Goal: Task Accomplishment & Management: Complete application form

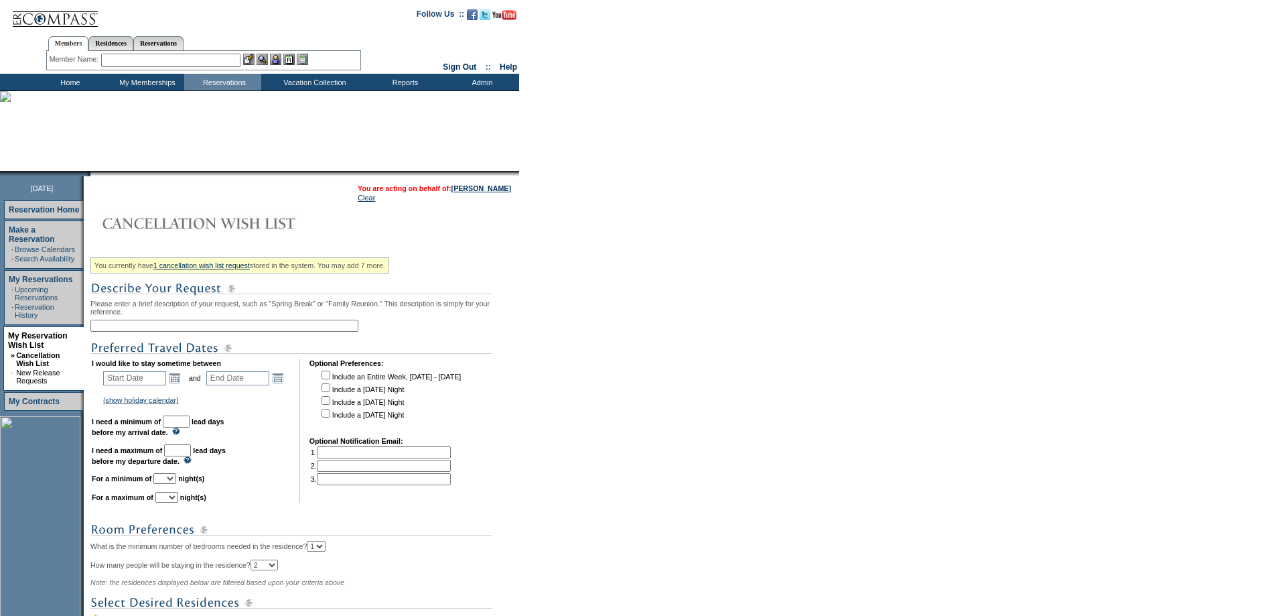
click at [163, 328] on input "text" at bounding box center [224, 326] width 268 height 12
type input "[PERSON_NAME]"
click at [182, 385] on link "Open the calendar popup." at bounding box center [174, 377] width 15 height 15
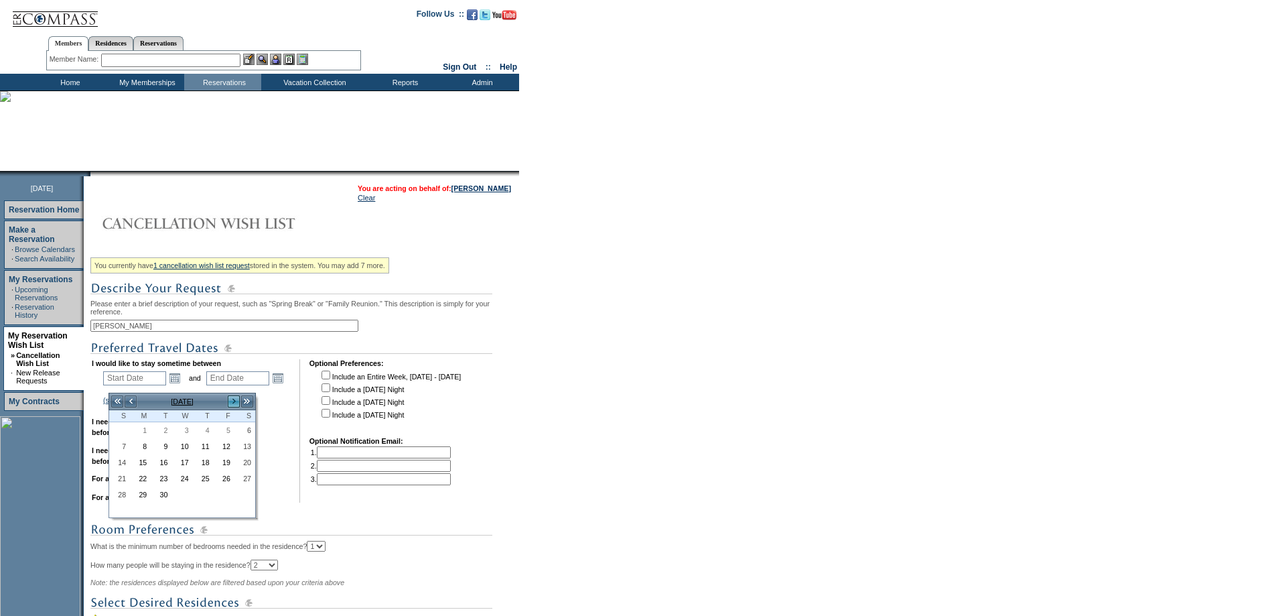
click at [232, 399] on link ">" at bounding box center [233, 401] width 13 height 13
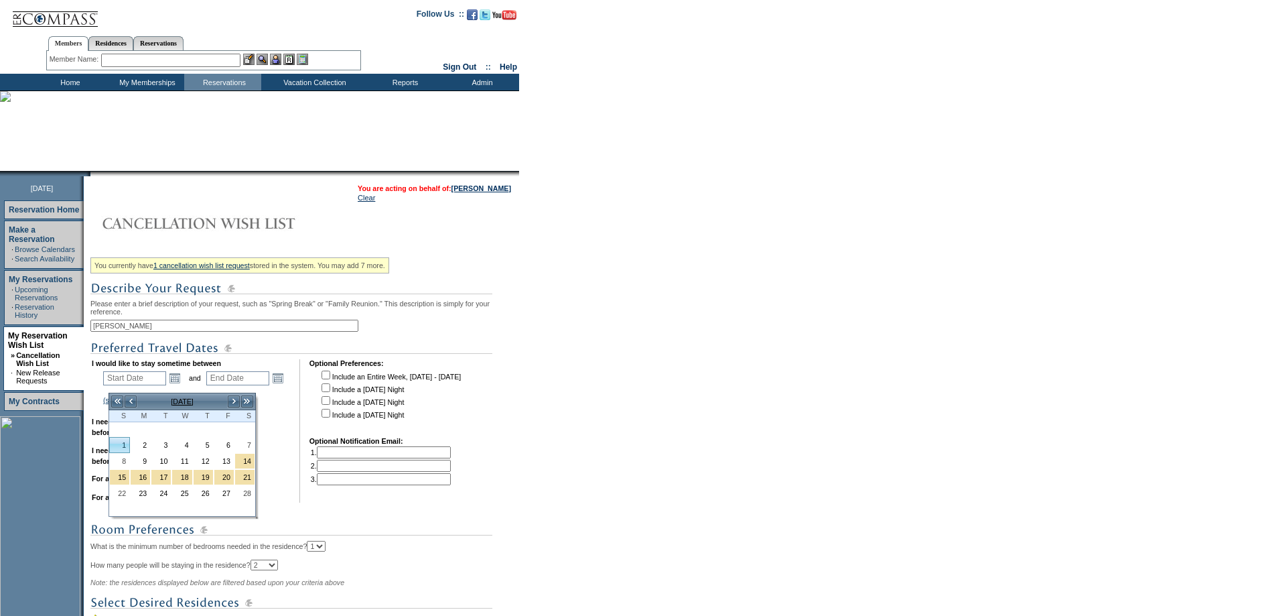
click at [125, 445] on link "1" at bounding box center [119, 444] width 19 height 15
type input "[DATE]"
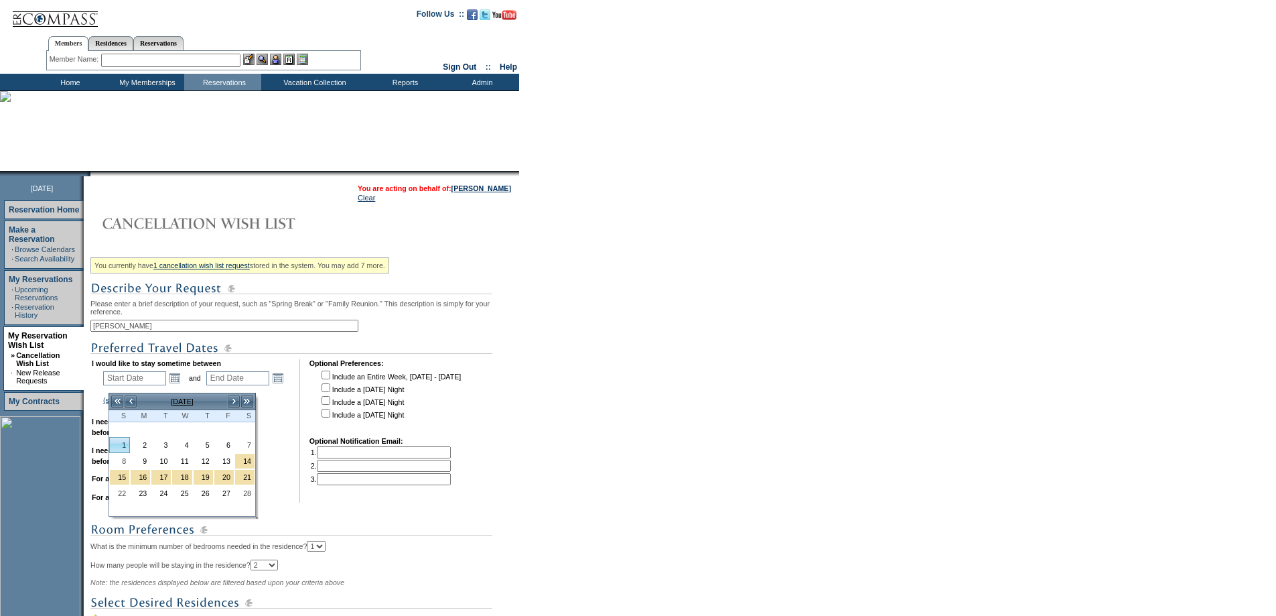
type input "153"
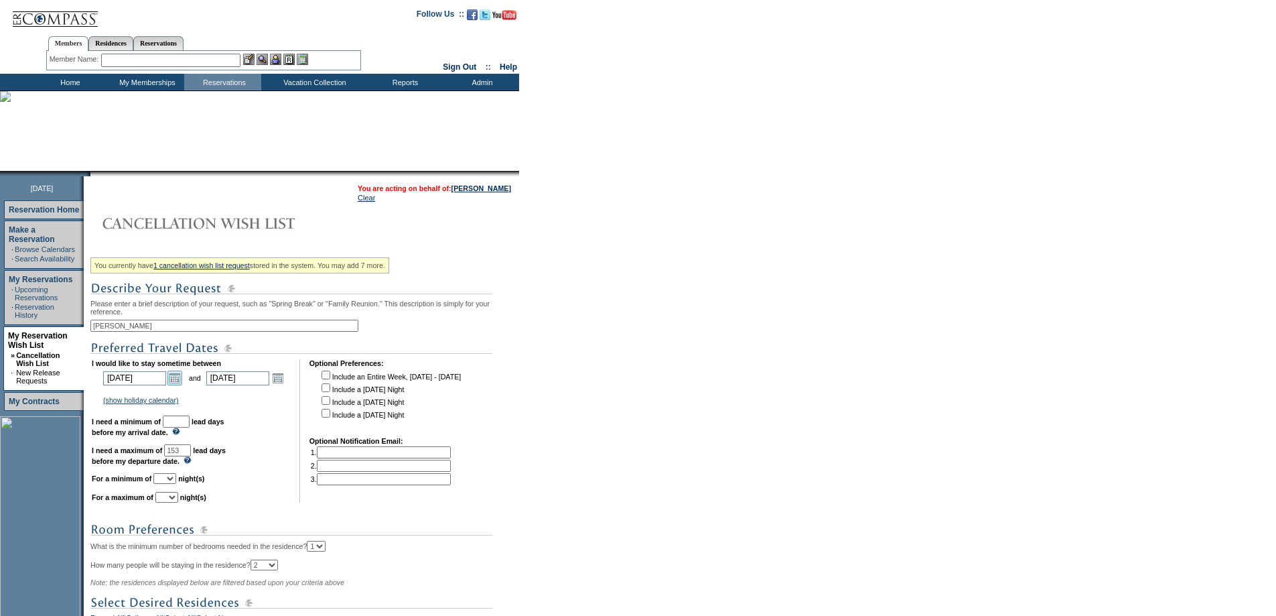
click at [177, 385] on link "Open the calendar popup." at bounding box center [174, 377] width 15 height 15
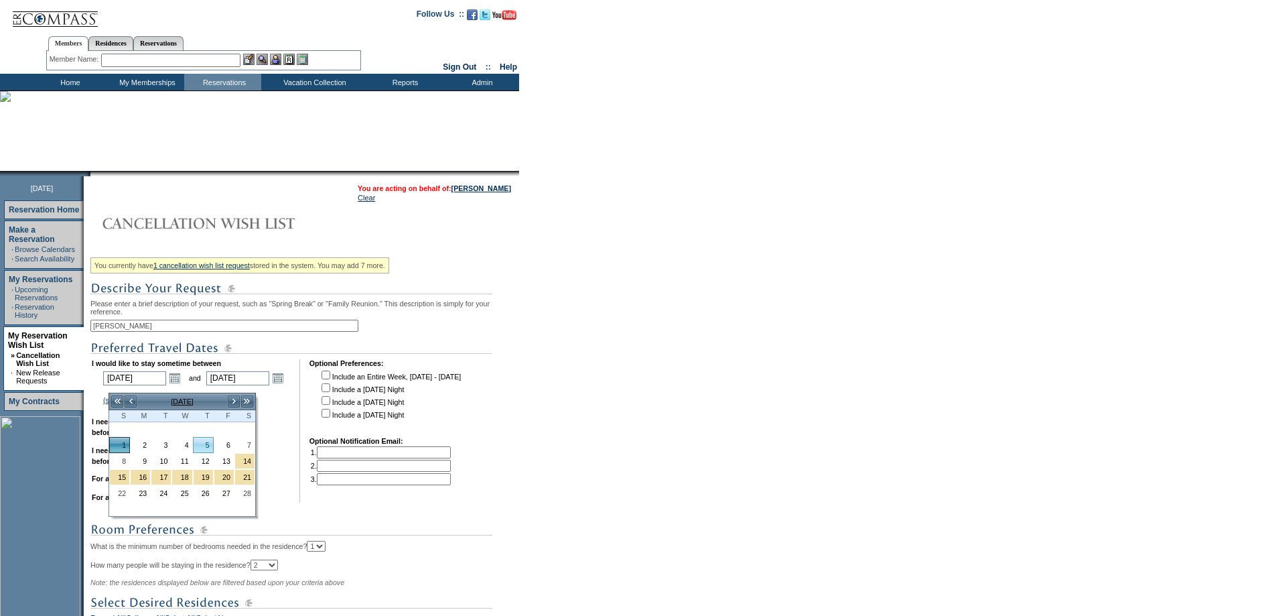
click at [203, 443] on link "5" at bounding box center [203, 444] width 19 height 15
type input "[DATE]"
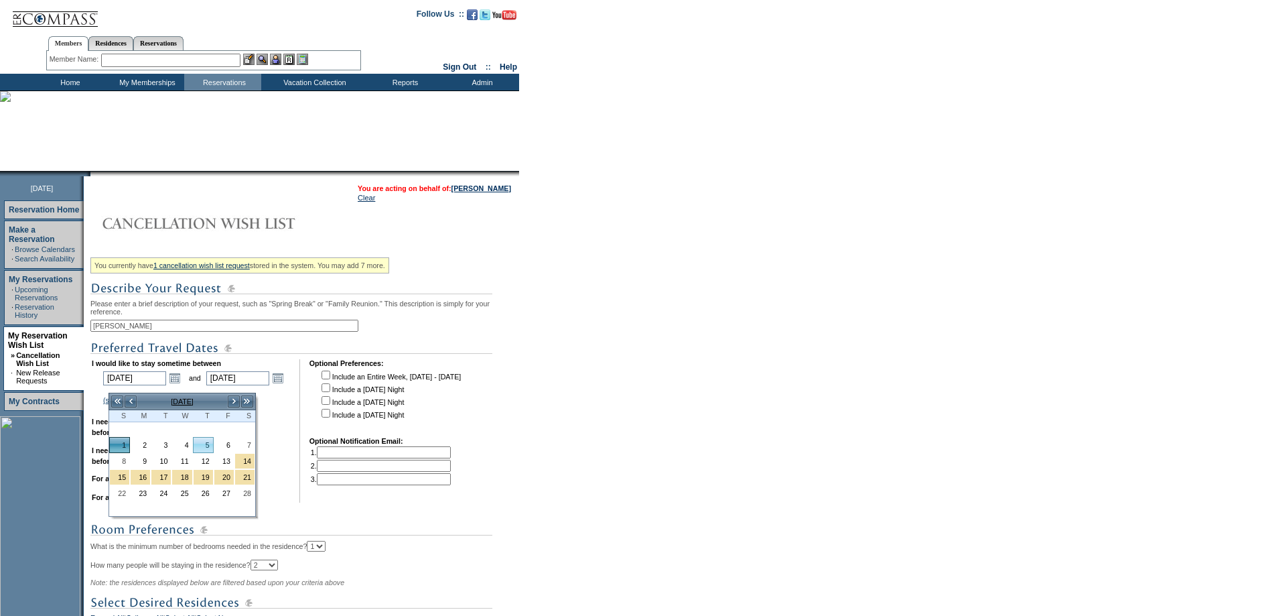
type input "157"
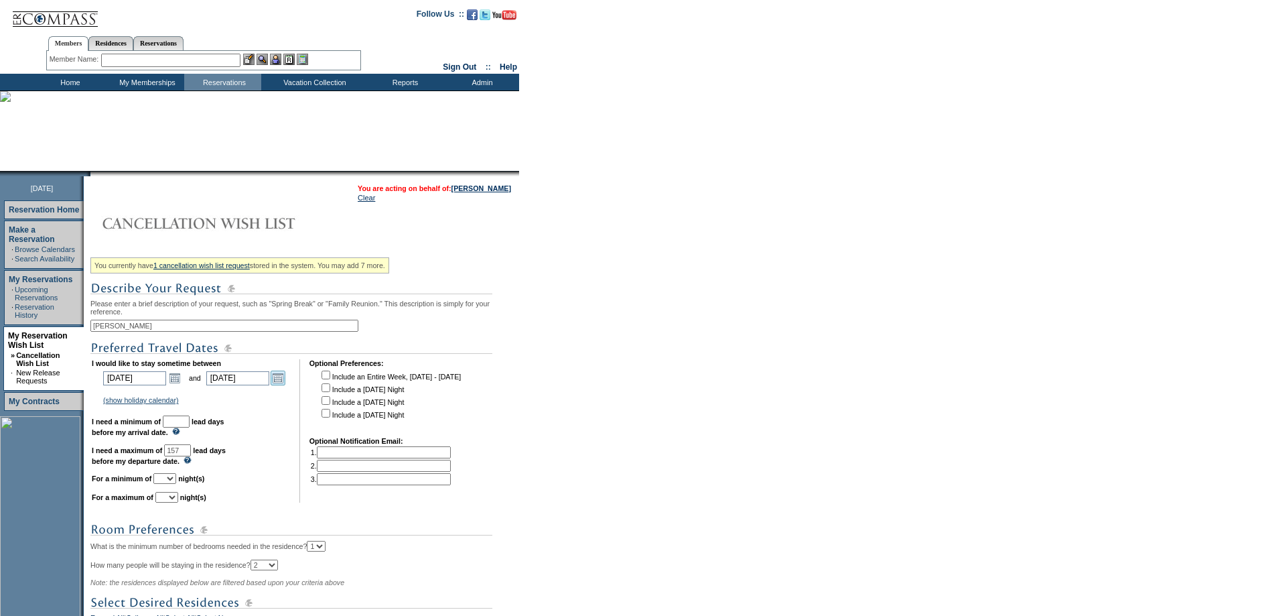
click at [284, 381] on link "Open the calendar popup." at bounding box center [278, 377] width 15 height 15
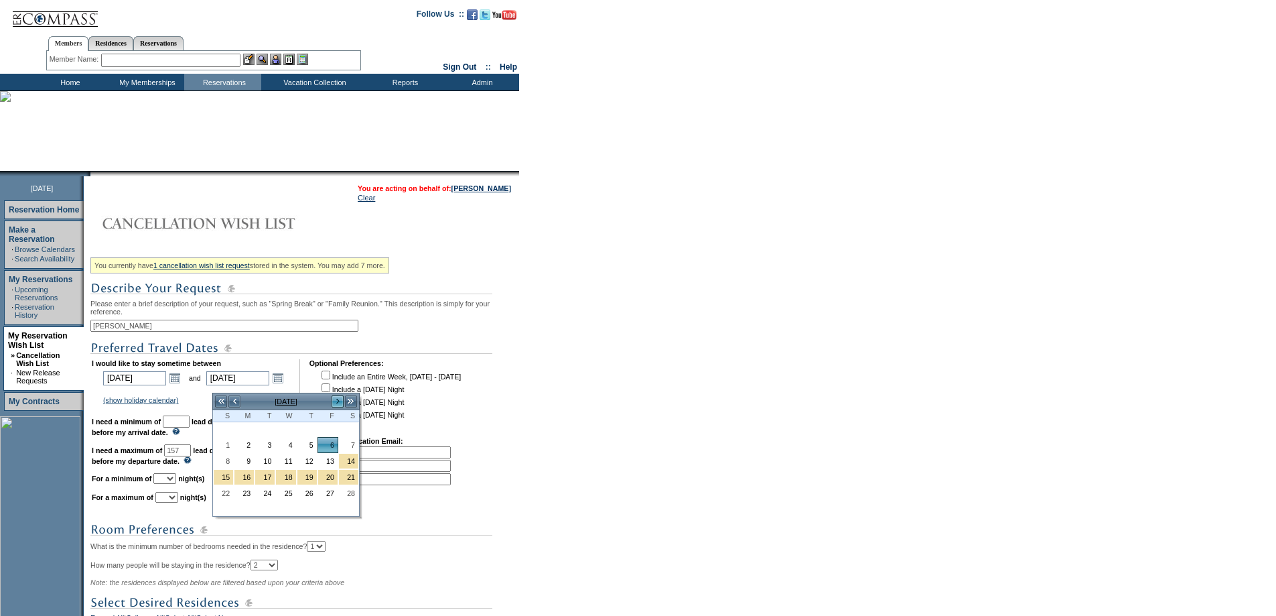
click at [338, 401] on link ">" at bounding box center [337, 401] width 13 height 13
click at [226, 460] on link "12" at bounding box center [223, 462] width 19 height 15
type input "[DATE]"
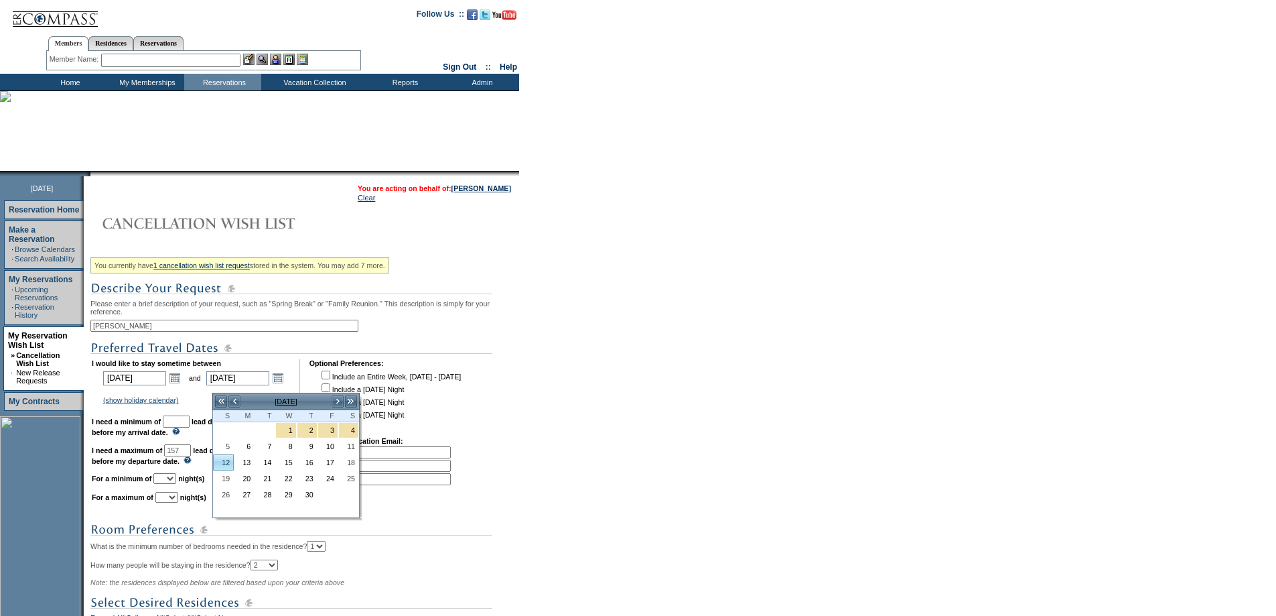
type input "222"
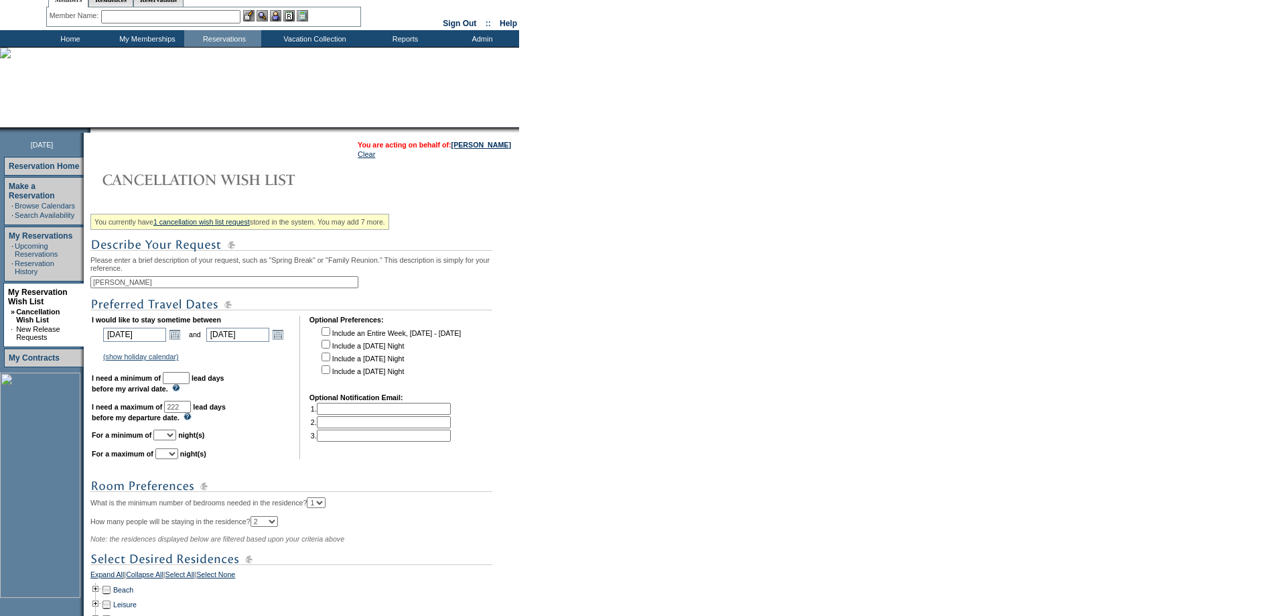
scroll to position [67, 0]
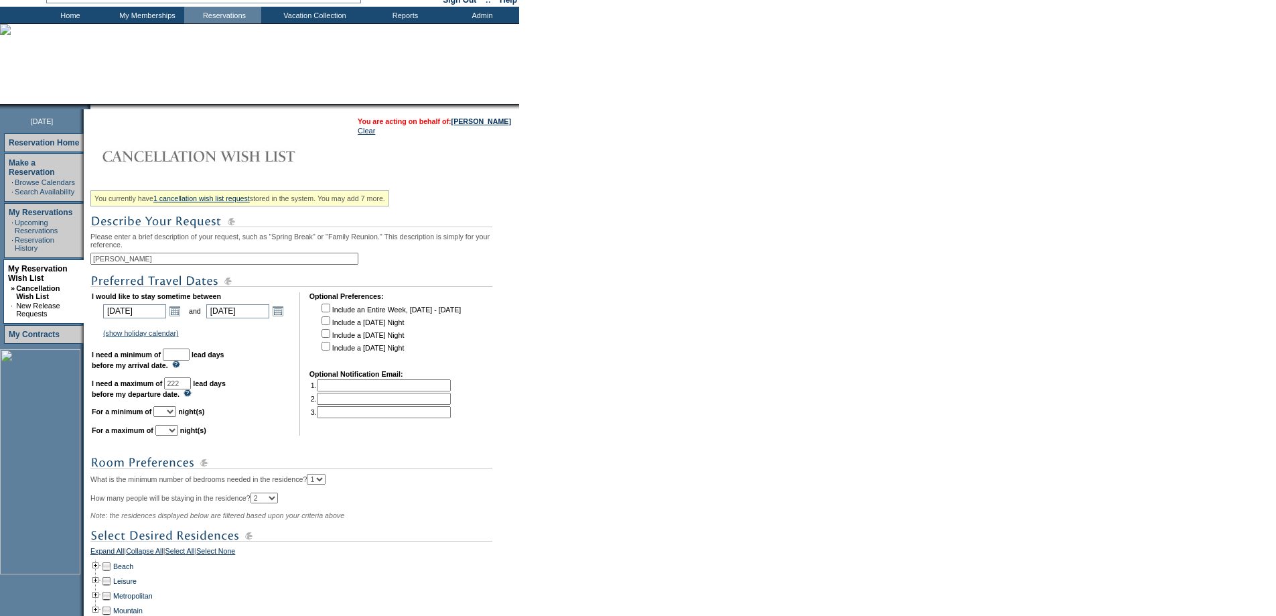
click at [330, 338] on input "checkbox" at bounding box center [326, 333] width 9 height 9
checkbox input "true"
click at [330, 350] on input "checkbox" at bounding box center [326, 346] width 9 height 9
checkbox input "true"
click at [190, 360] on input "text" at bounding box center [176, 354] width 27 height 12
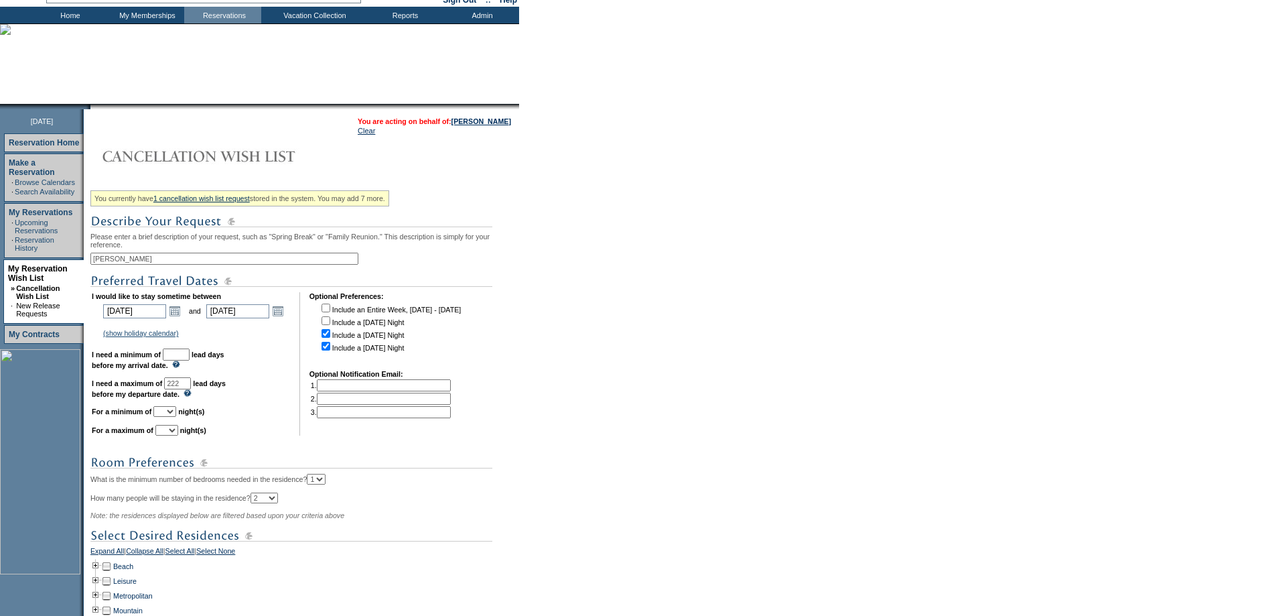
drag, startPoint x: 332, startPoint y: 328, endPoint x: 309, endPoint y: 338, distance: 25.3
click at [330, 325] on input "checkbox" at bounding box center [326, 320] width 9 height 9
checkbox input "true"
click at [190, 360] on input "text" at bounding box center [176, 354] width 27 height 12
type input "30"
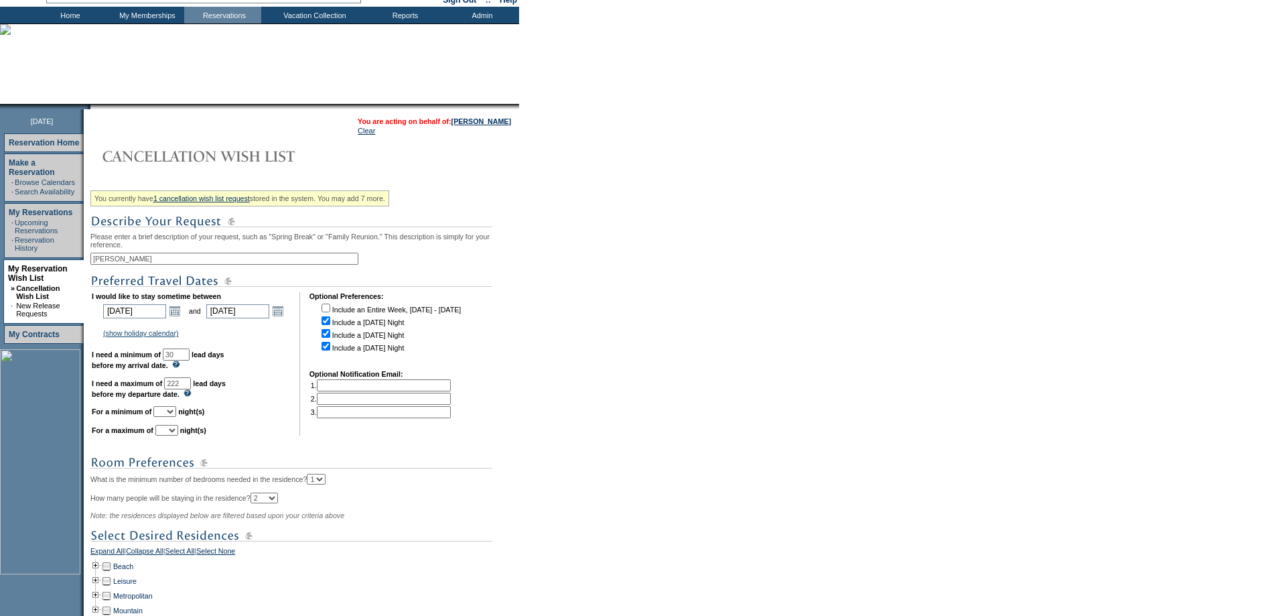
click at [176, 417] on select "1 2 3 4 5 6 7 8 9 10 11 12 13 14" at bounding box center [164, 411] width 23 height 11
select select "3"
click at [170, 417] on select "1 2 3 4 5 6 7 8 9 10 11 12 13 14" at bounding box center [164, 411] width 23 height 11
click at [178, 435] on select "1 2 3 4 5 6 7 8 9 10 11 12 13 14" at bounding box center [166, 430] width 23 height 11
select select "7"
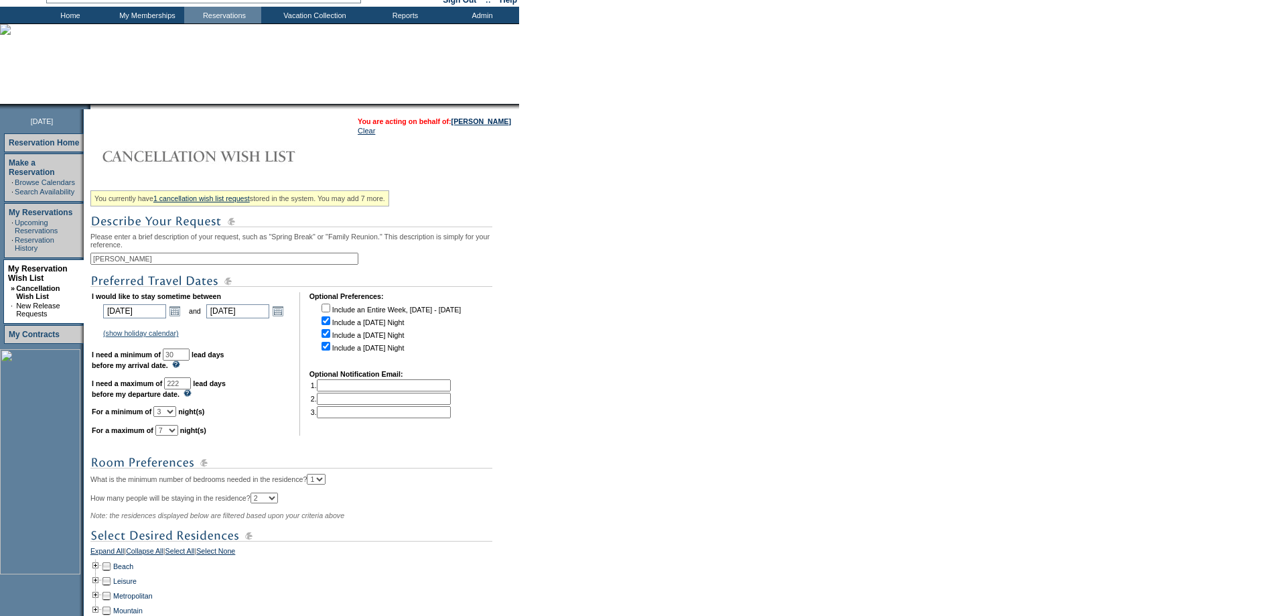
click at [172, 435] on select "1 2 3 4 5 6 7 8 9 10 11 12 13 14" at bounding box center [166, 430] width 23 height 11
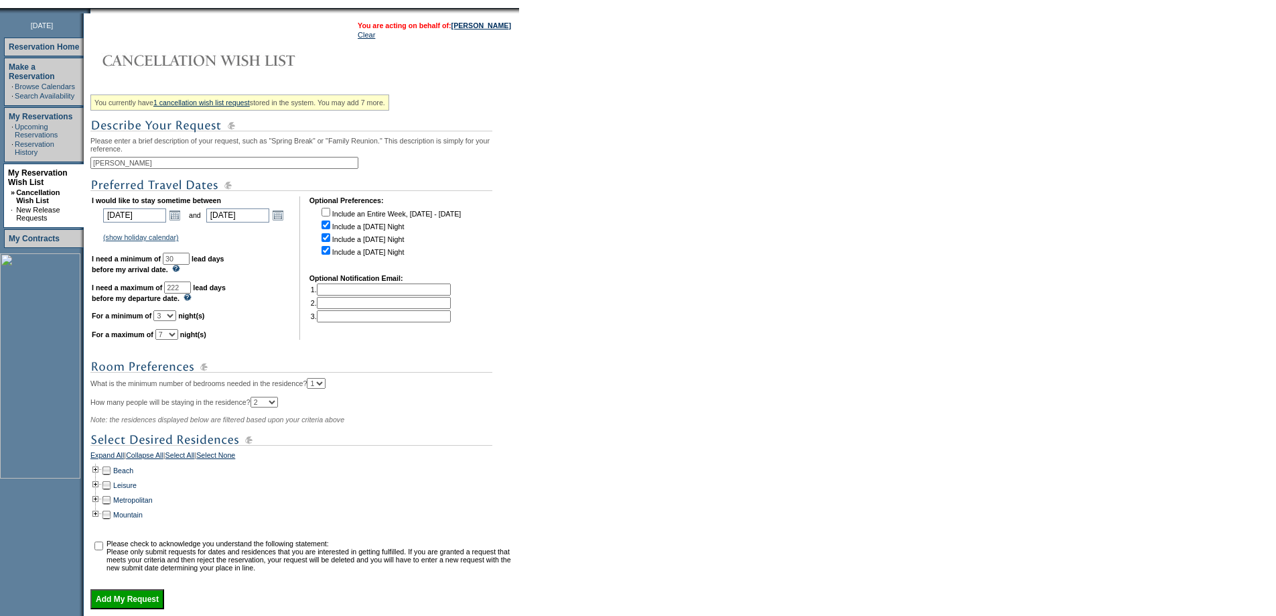
scroll to position [284, 0]
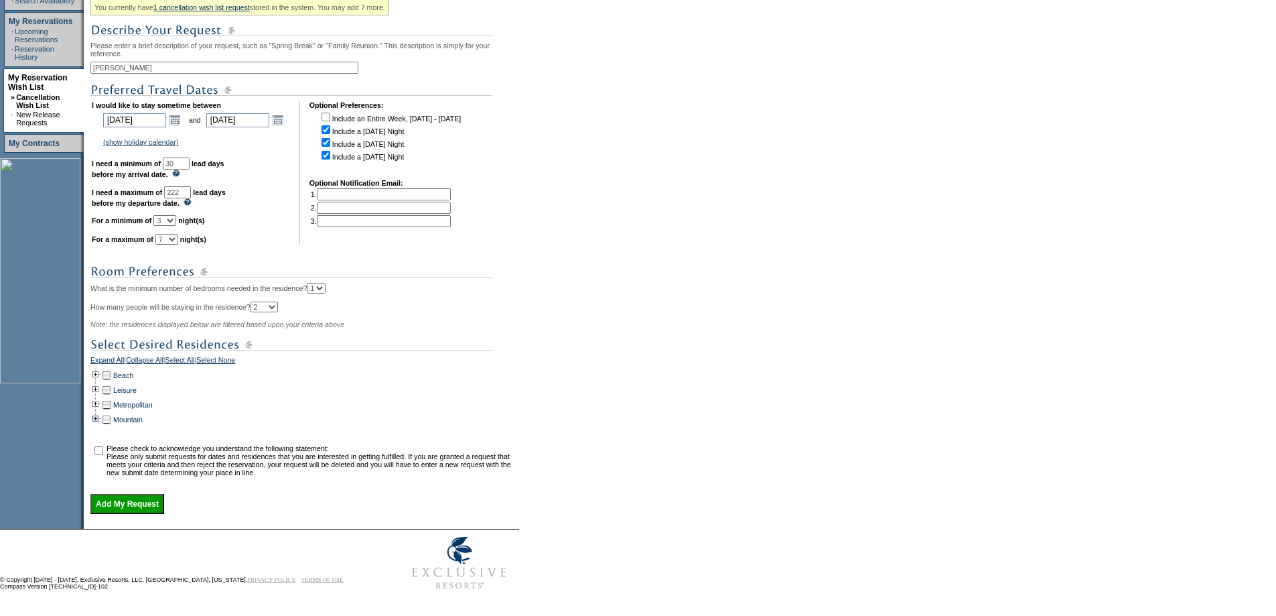
click at [98, 412] on td at bounding box center [95, 419] width 11 height 15
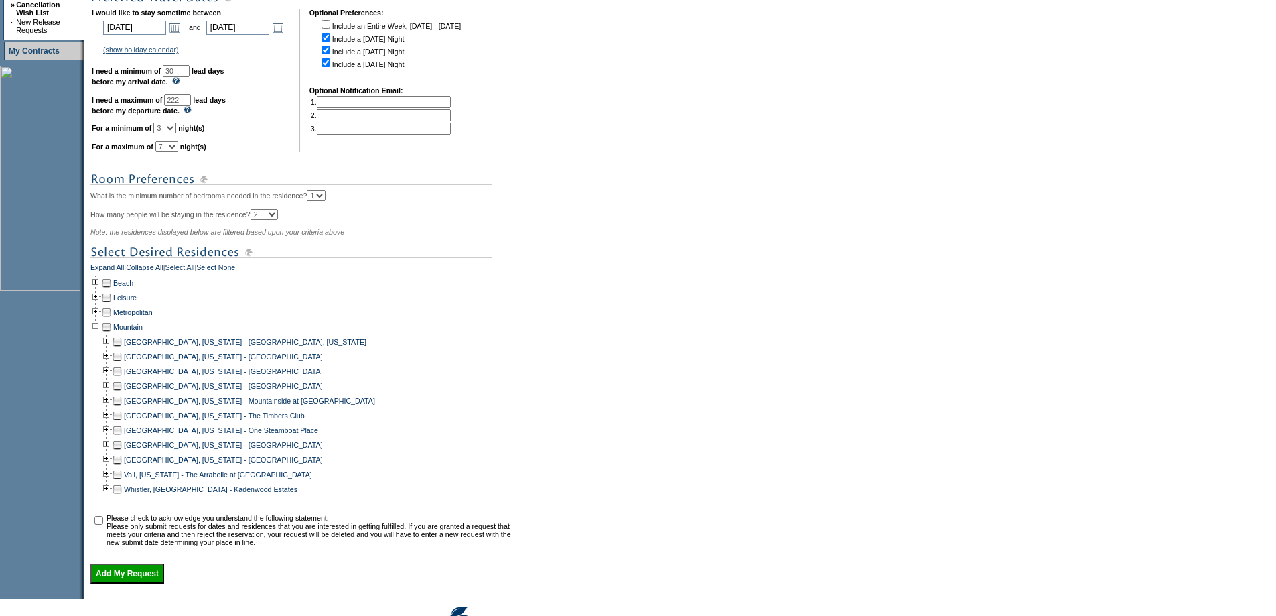
scroll to position [351, 0]
click at [119, 481] on td at bounding box center [117, 473] width 11 height 15
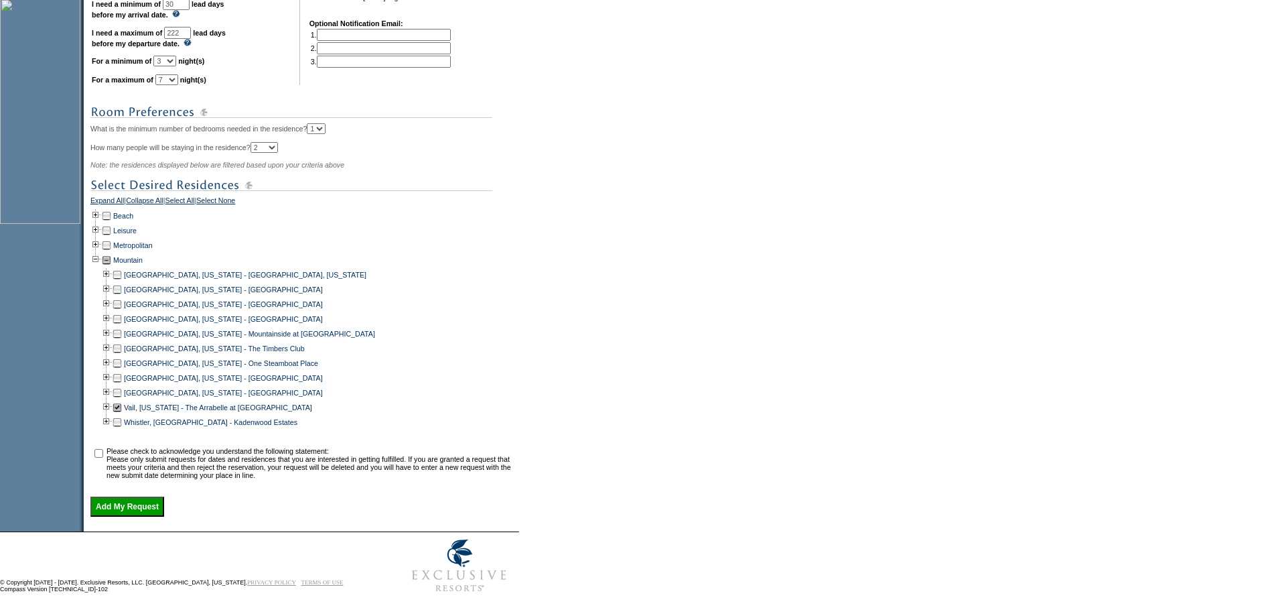
scroll to position [446, 0]
click at [103, 446] on input "checkbox" at bounding box center [98, 450] width 9 height 9
checkbox input "true"
click at [123, 499] on input "Add My Request" at bounding box center [127, 504] width 74 height 20
